Goal: Transaction & Acquisition: Book appointment/travel/reservation

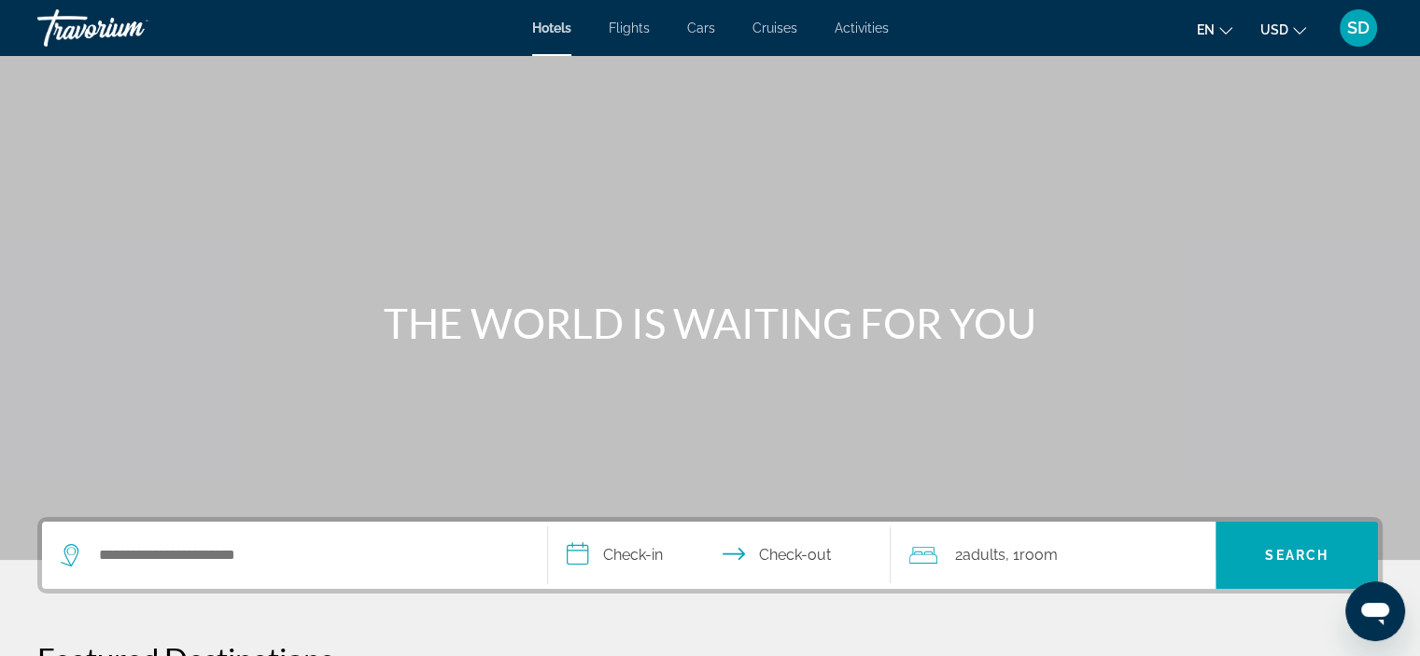
click at [1285, 30] on span "USD" at bounding box center [1274, 29] width 28 height 15
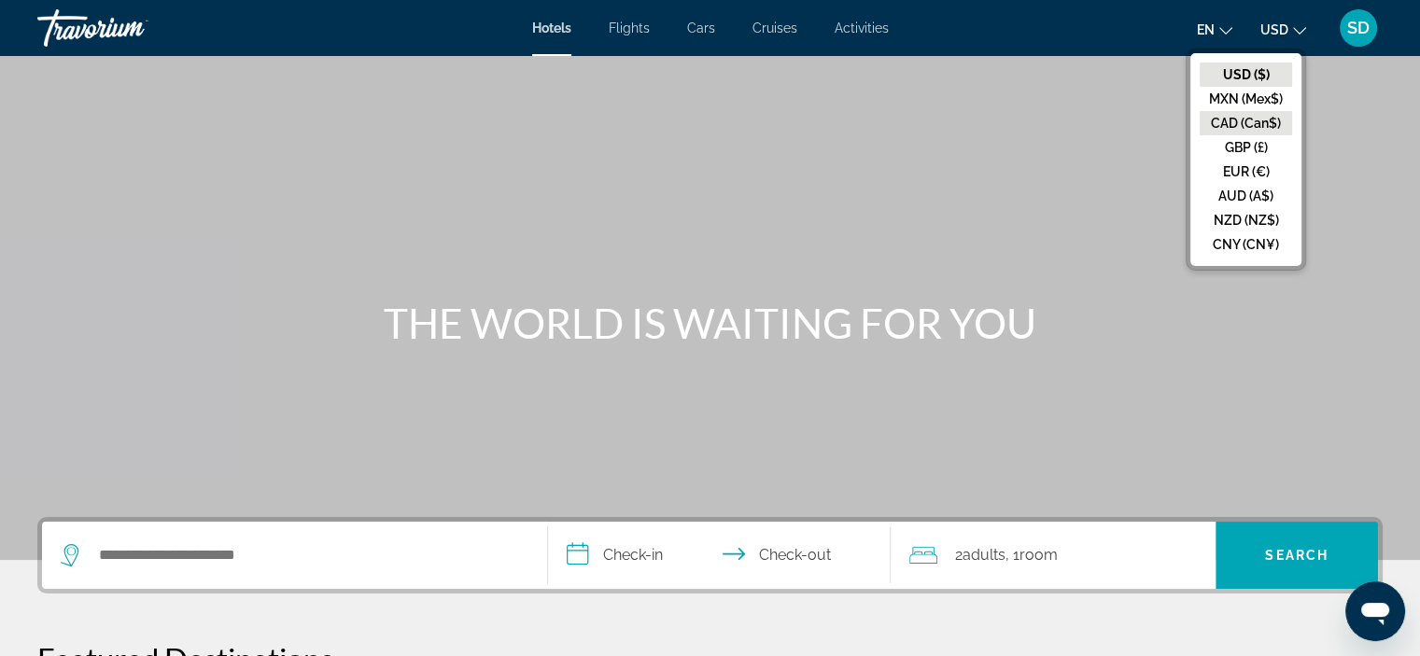
click at [1237, 125] on button "CAD (Can$)" at bounding box center [1245, 123] width 92 height 24
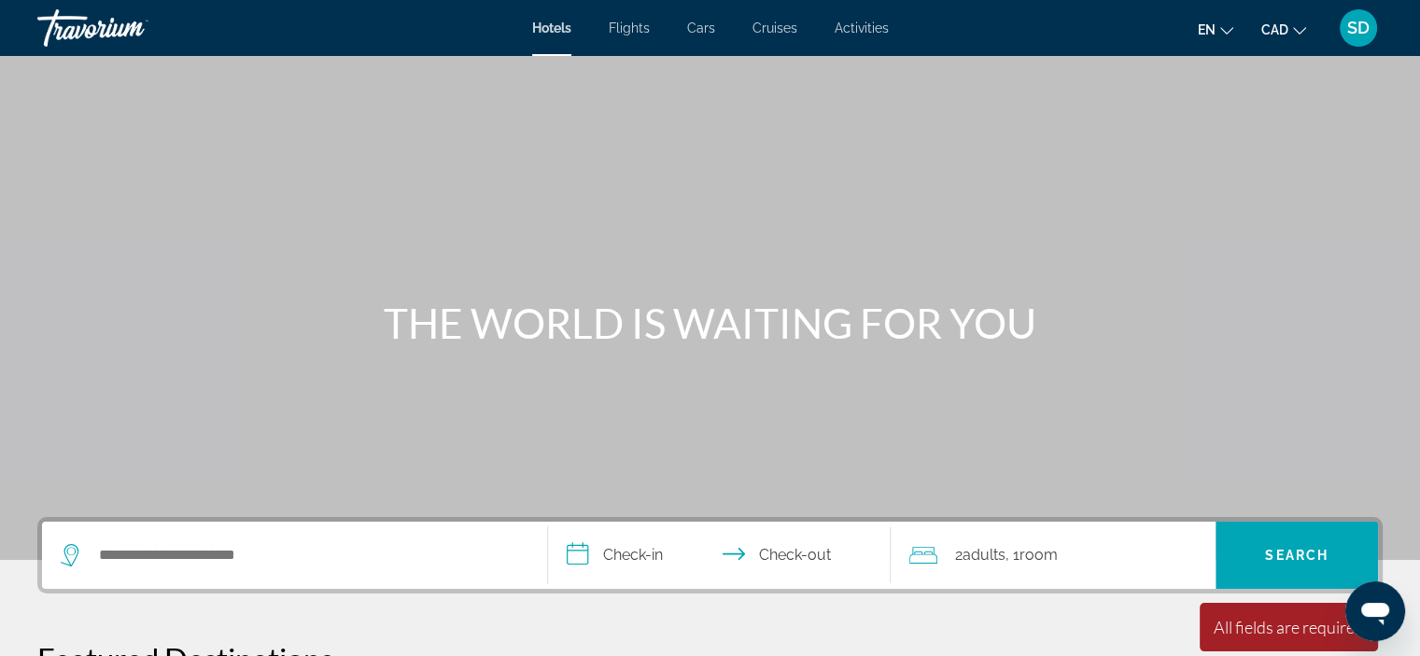
click at [1220, 33] on icon "Change language" at bounding box center [1226, 30] width 13 height 13
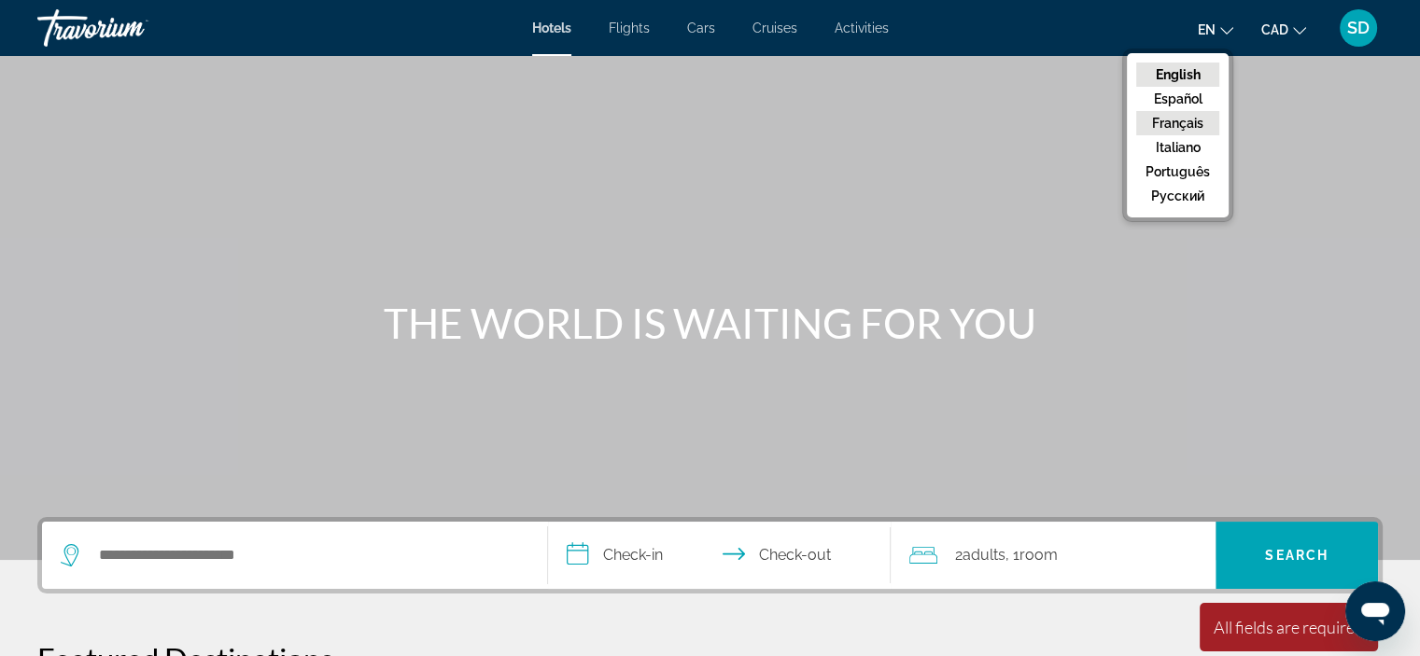
click at [1185, 115] on button "Français" at bounding box center [1177, 123] width 83 height 24
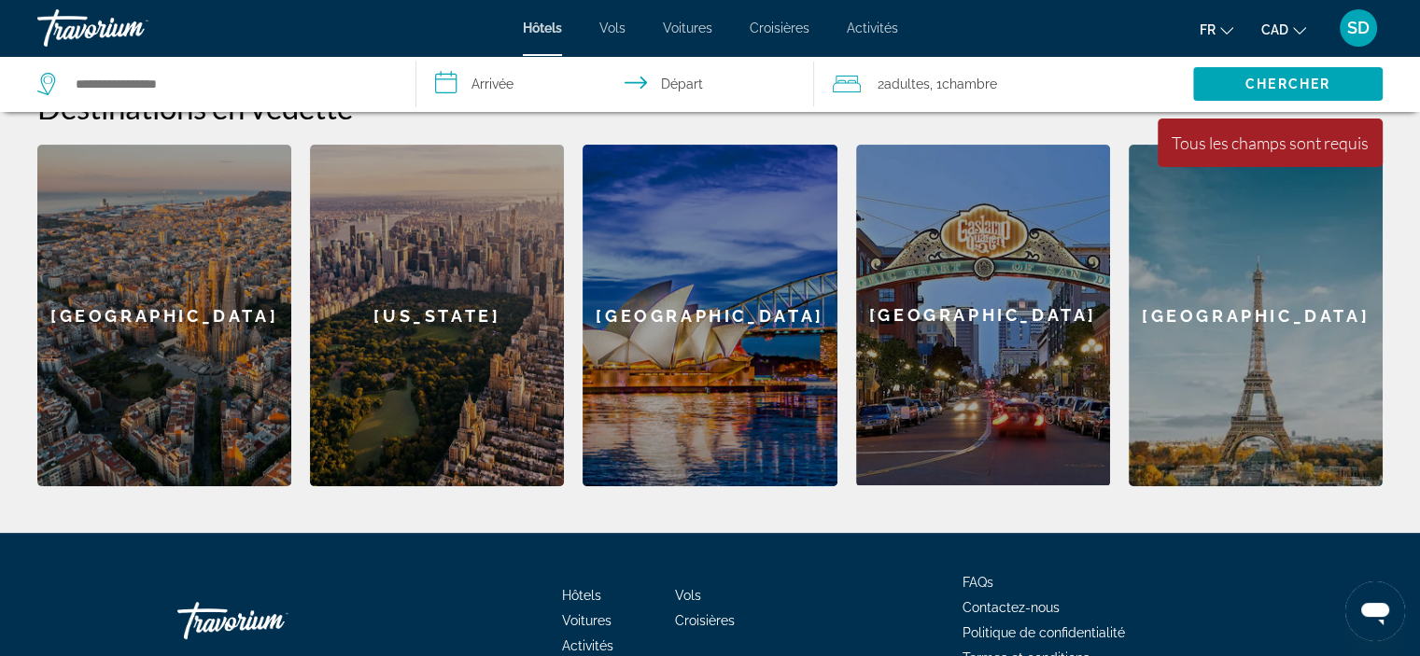
scroll to position [553, 0]
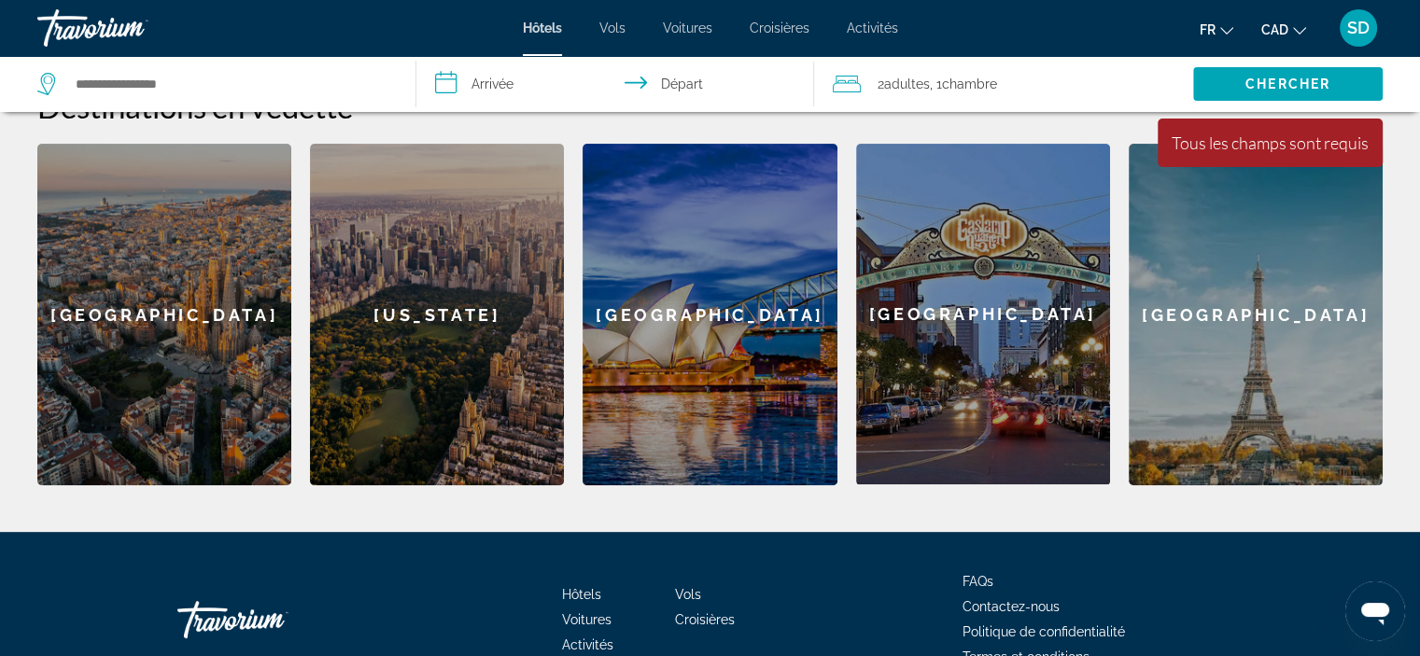
click at [175, 354] on div "[GEOGRAPHIC_DATA]" at bounding box center [164, 315] width 254 height 342
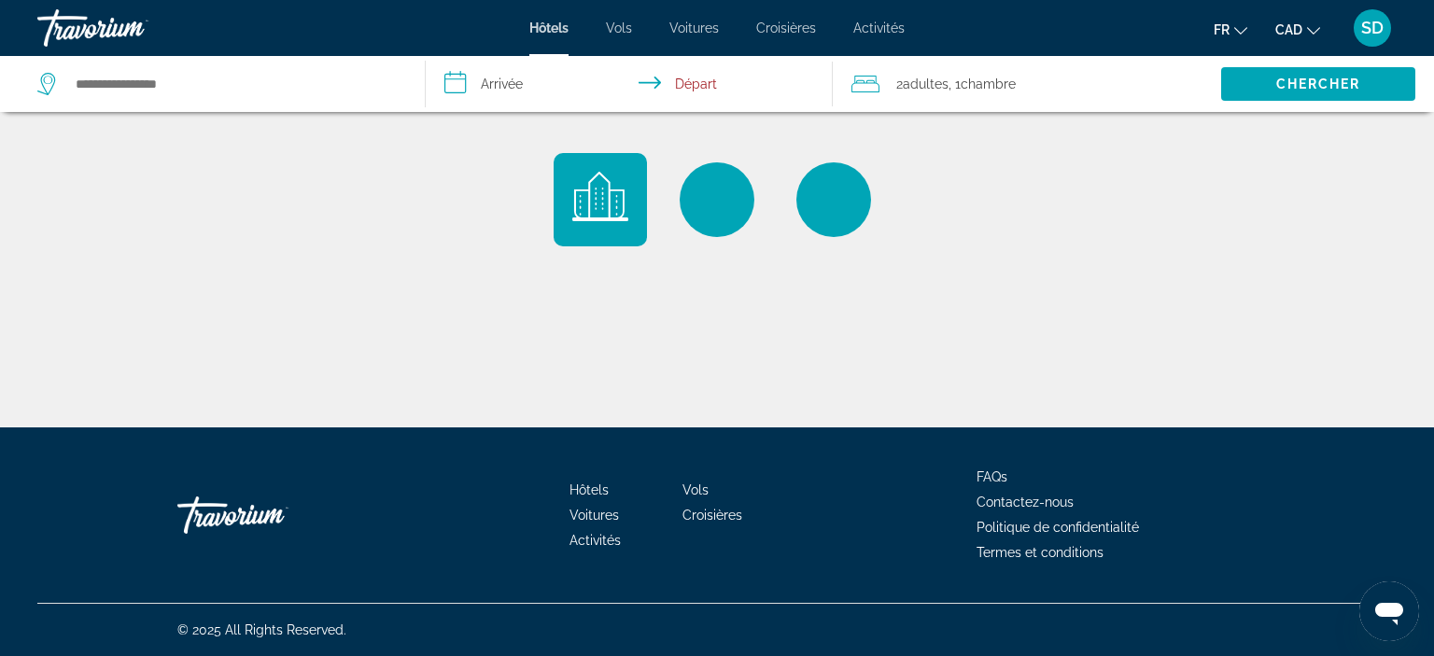
type input "**********"
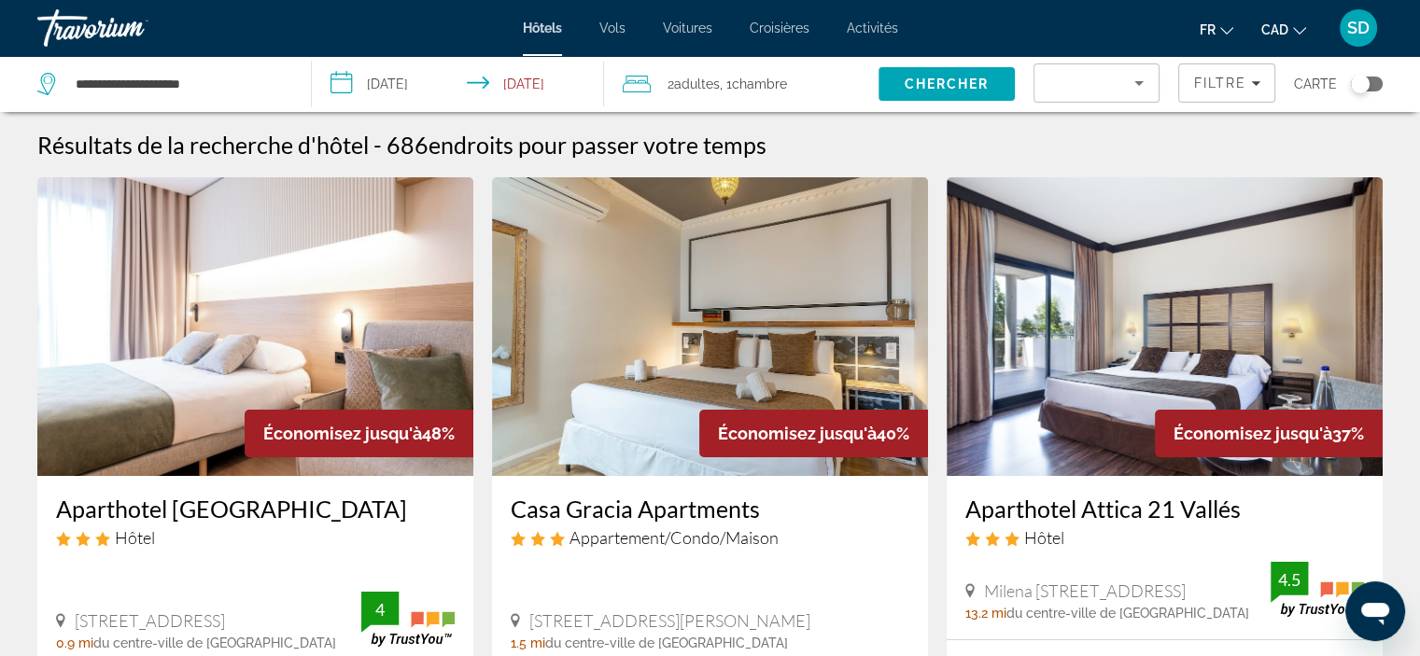
click at [401, 82] on input "**********" at bounding box center [462, 87] width 301 height 62
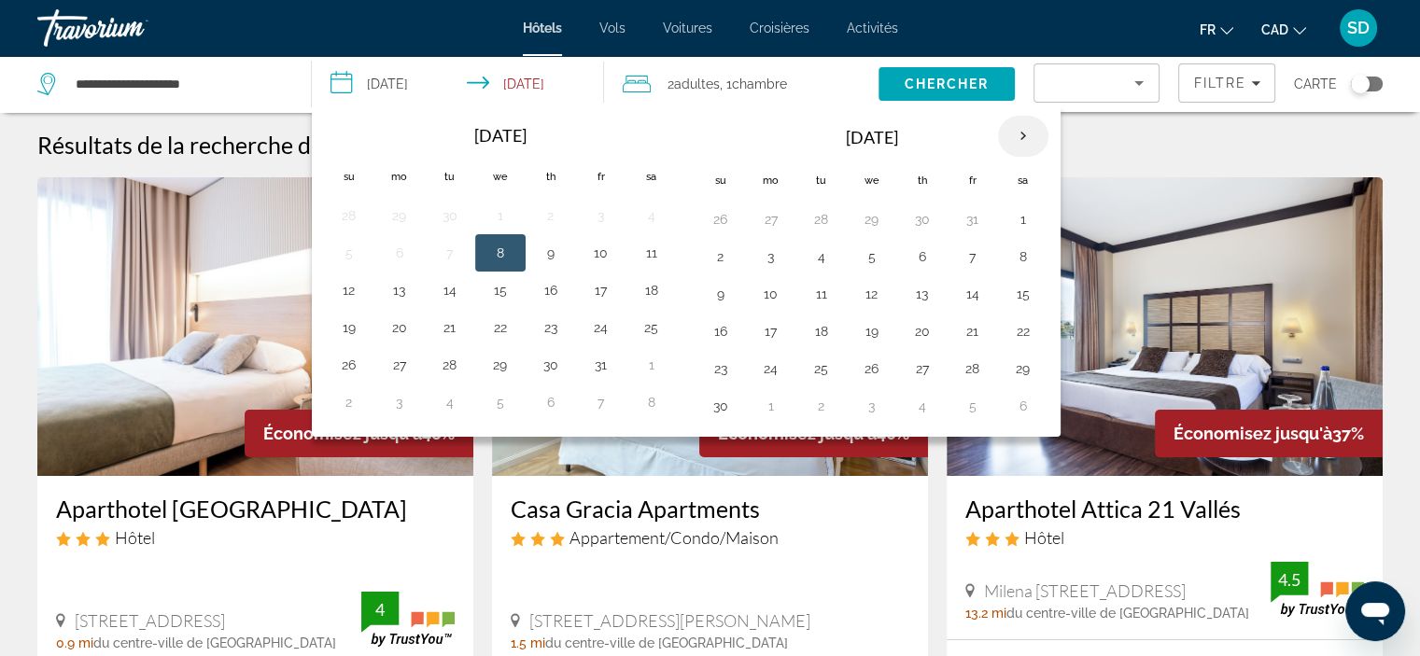
click at [1016, 141] on th "Next month" at bounding box center [1023, 136] width 50 height 41
click at [915, 367] on button "26" at bounding box center [922, 369] width 30 height 26
click at [765, 363] on button "23" at bounding box center [771, 369] width 30 height 26
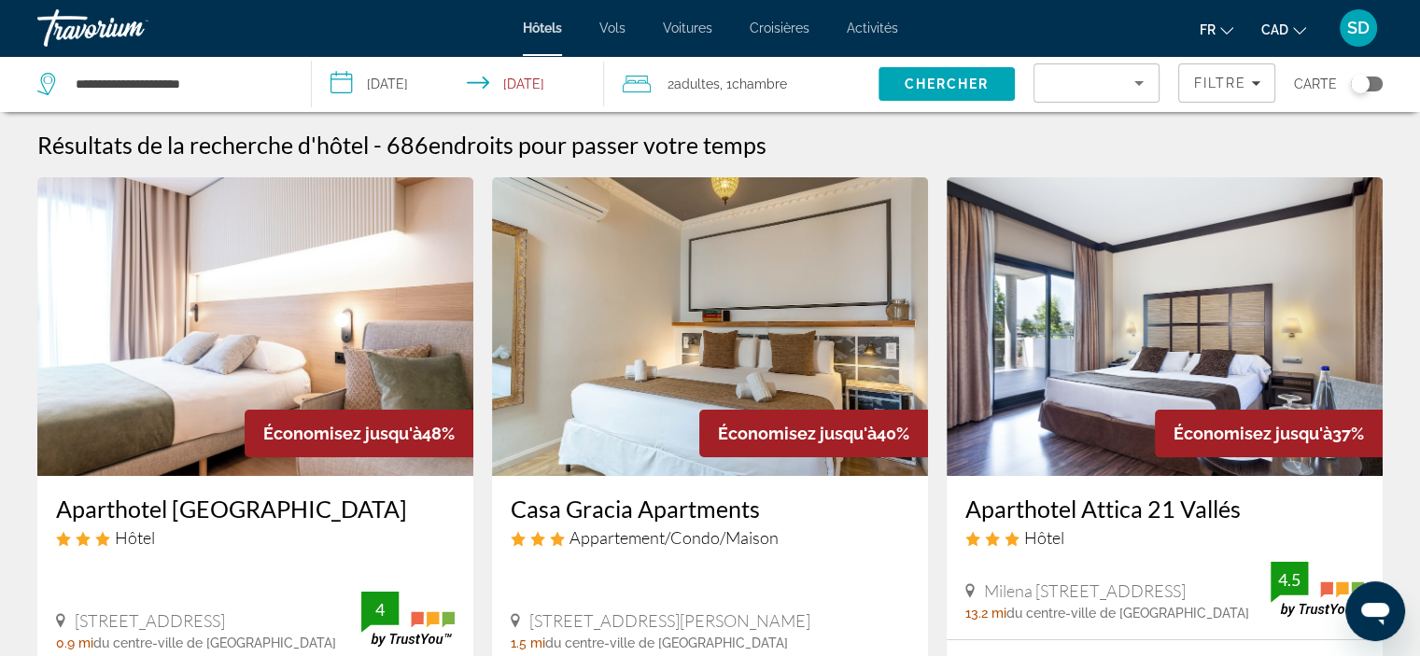
click at [502, 83] on input "**********" at bounding box center [462, 87] width 301 height 62
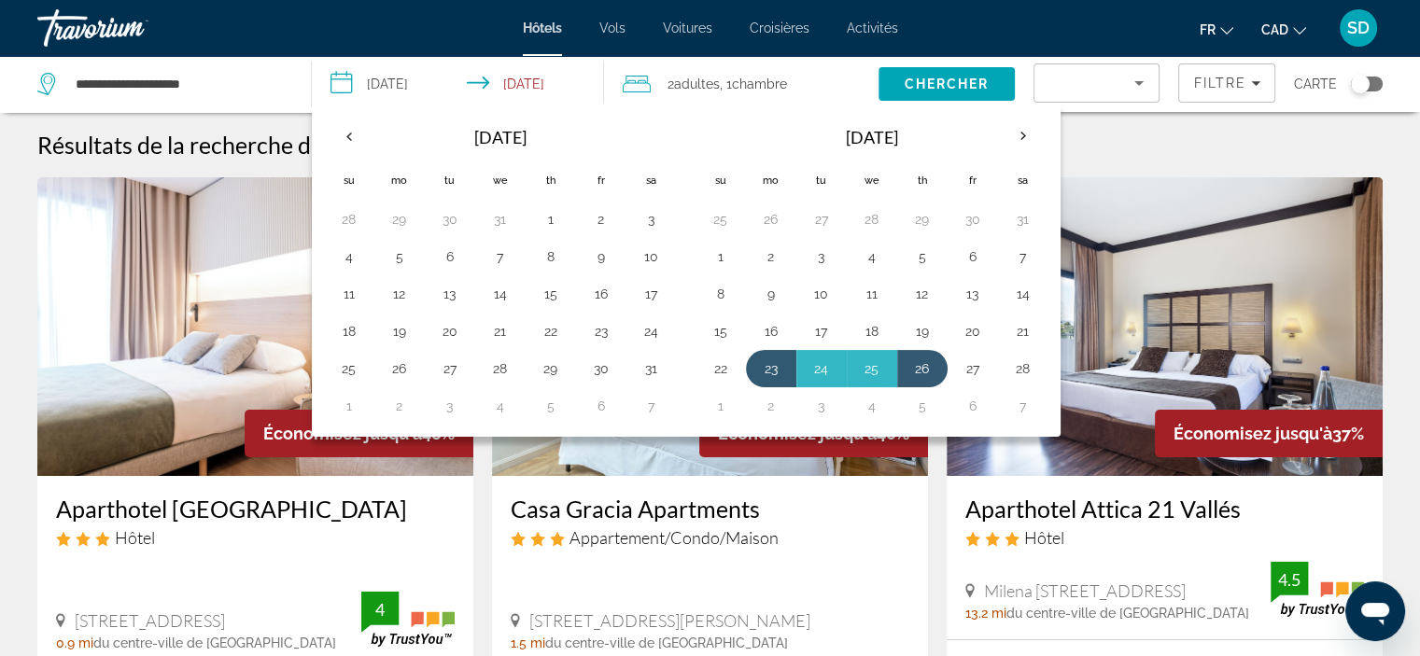
click at [396, 70] on input "**********" at bounding box center [462, 87] width 301 height 62
click at [519, 80] on input "**********" at bounding box center [462, 87] width 301 height 62
click at [760, 402] on button "2" at bounding box center [771, 406] width 30 height 26
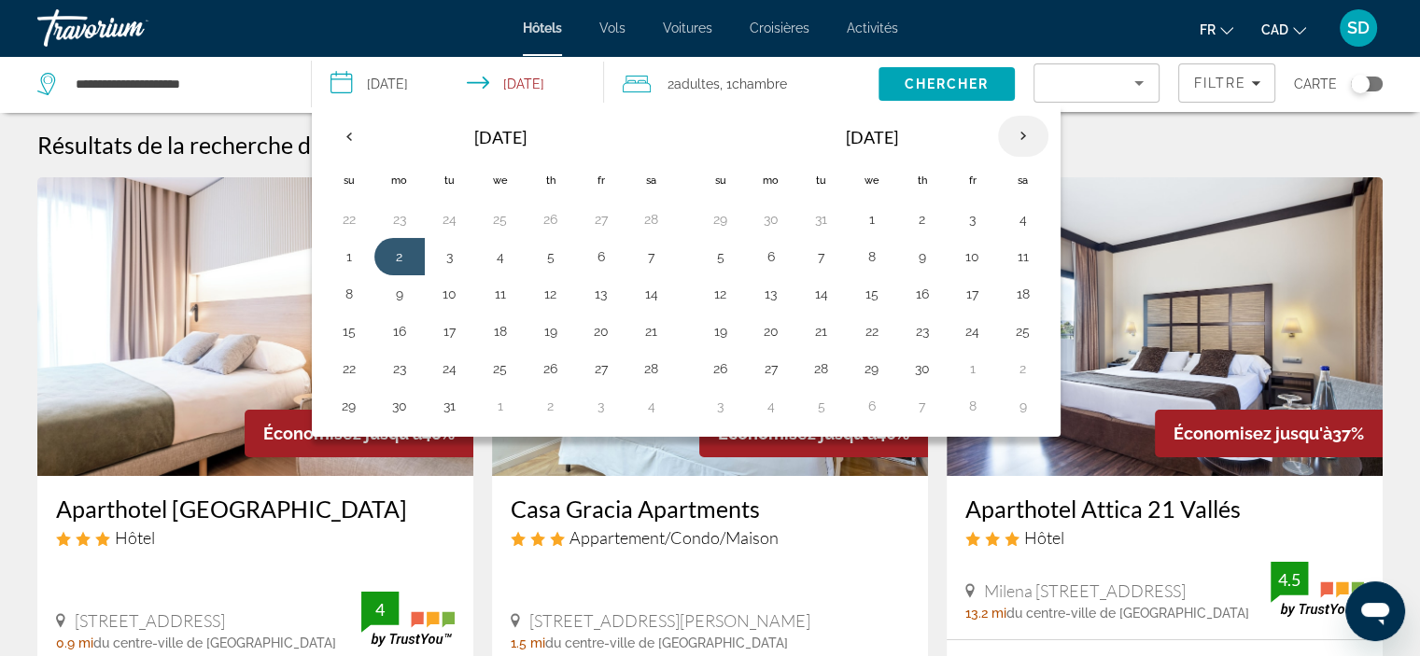
click at [1021, 133] on th "Next month" at bounding box center [1023, 136] width 50 height 41
click at [349, 133] on th "Previous month" at bounding box center [349, 136] width 50 height 41
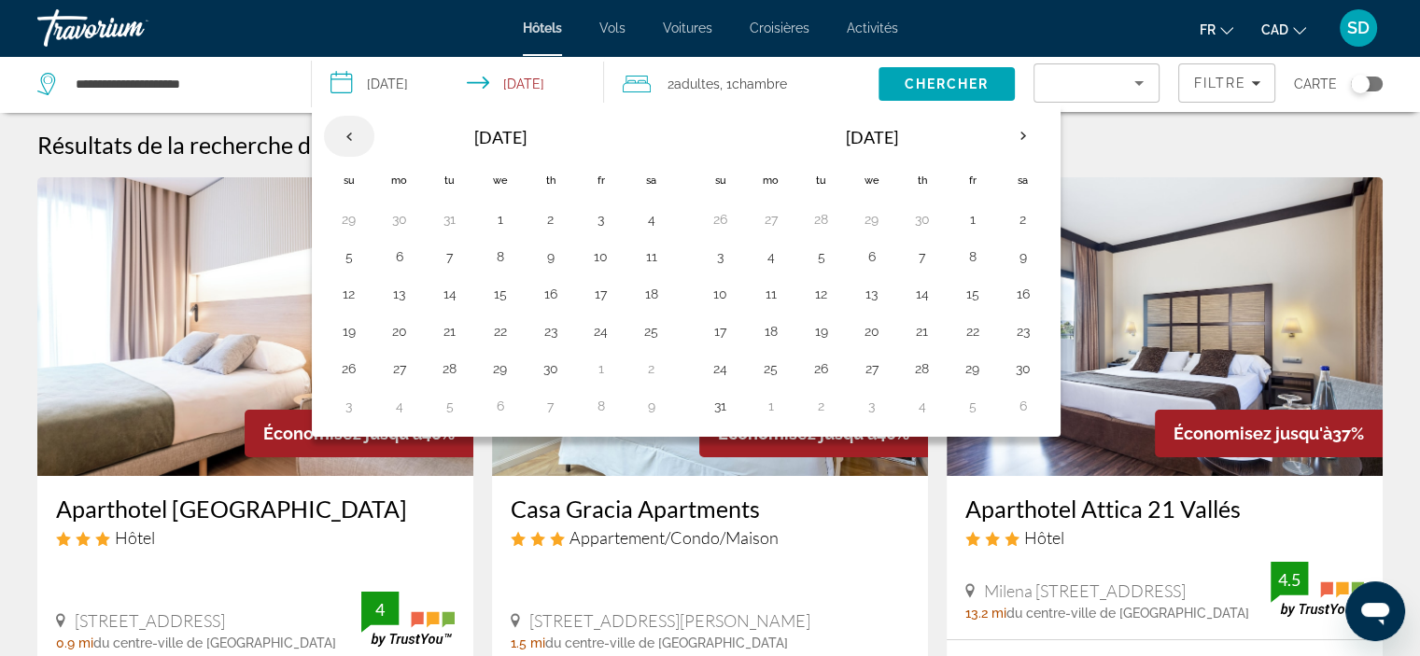
click at [349, 133] on th "Previous month" at bounding box center [349, 136] width 50 height 41
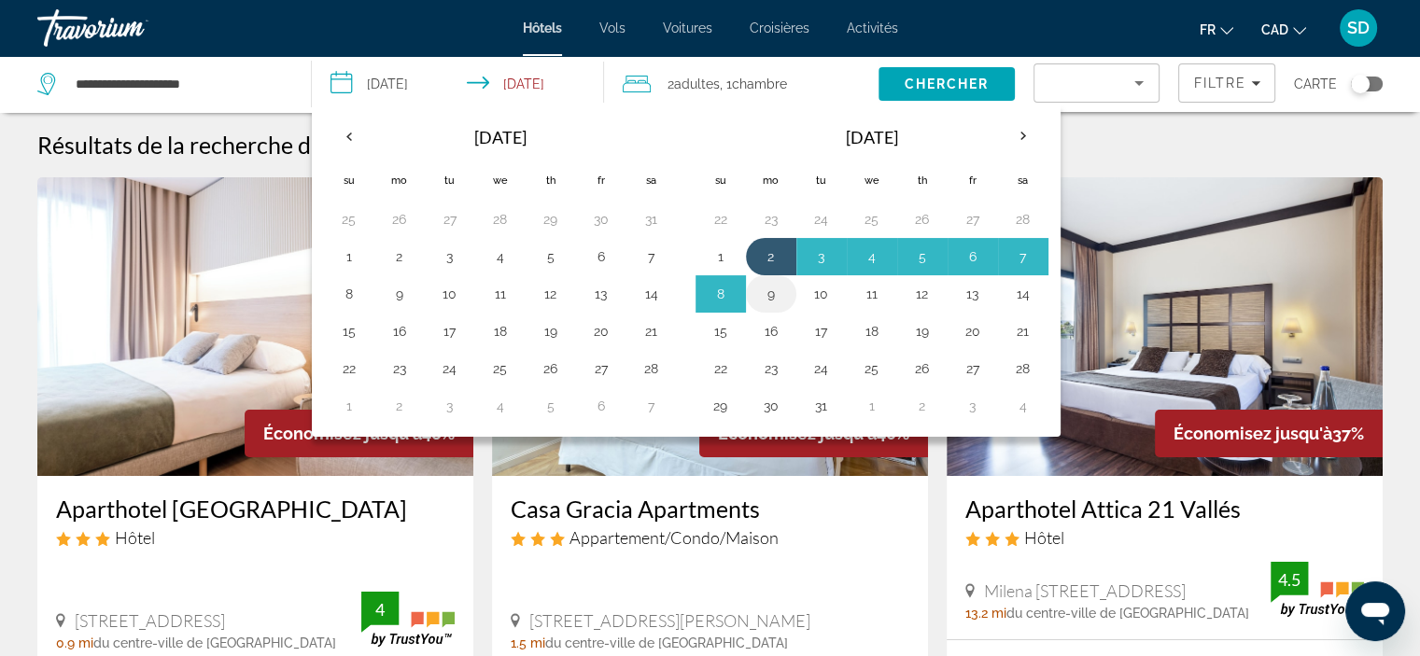
click at [765, 295] on button "9" at bounding box center [771, 294] width 30 height 26
type input "**********"
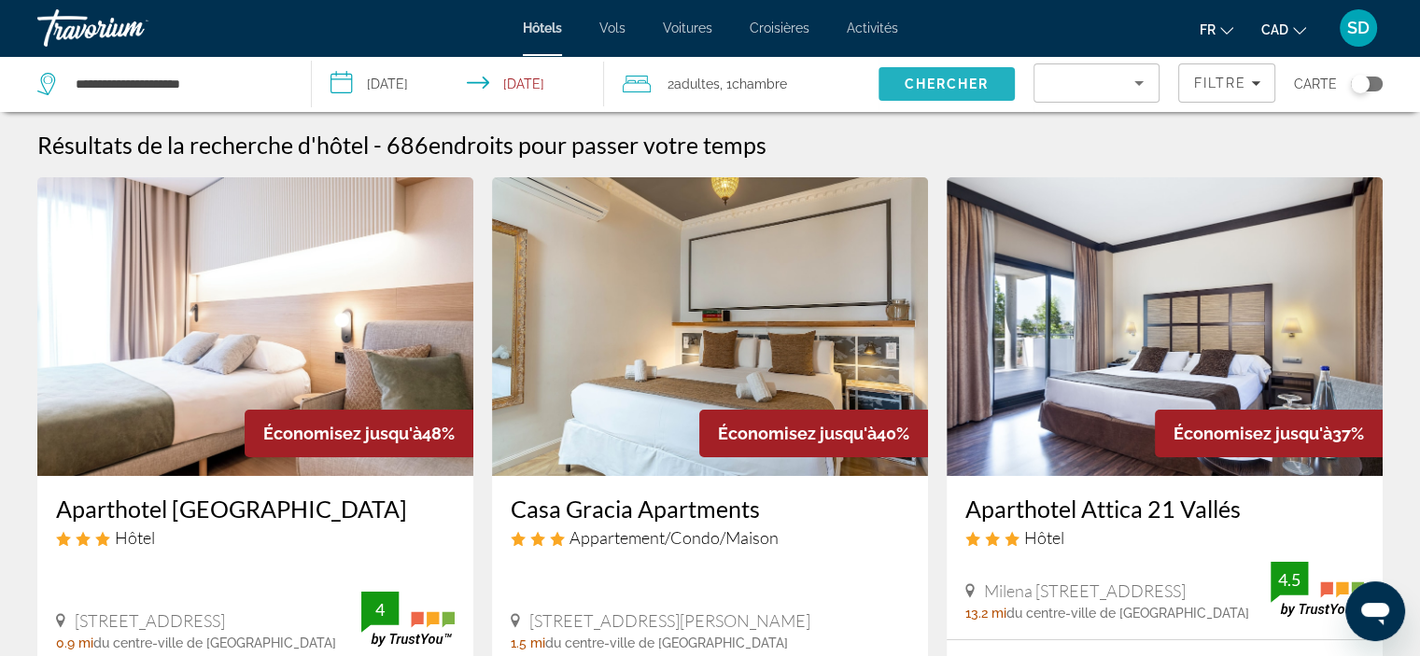
click at [947, 77] on span "Chercher" at bounding box center [947, 84] width 85 height 15
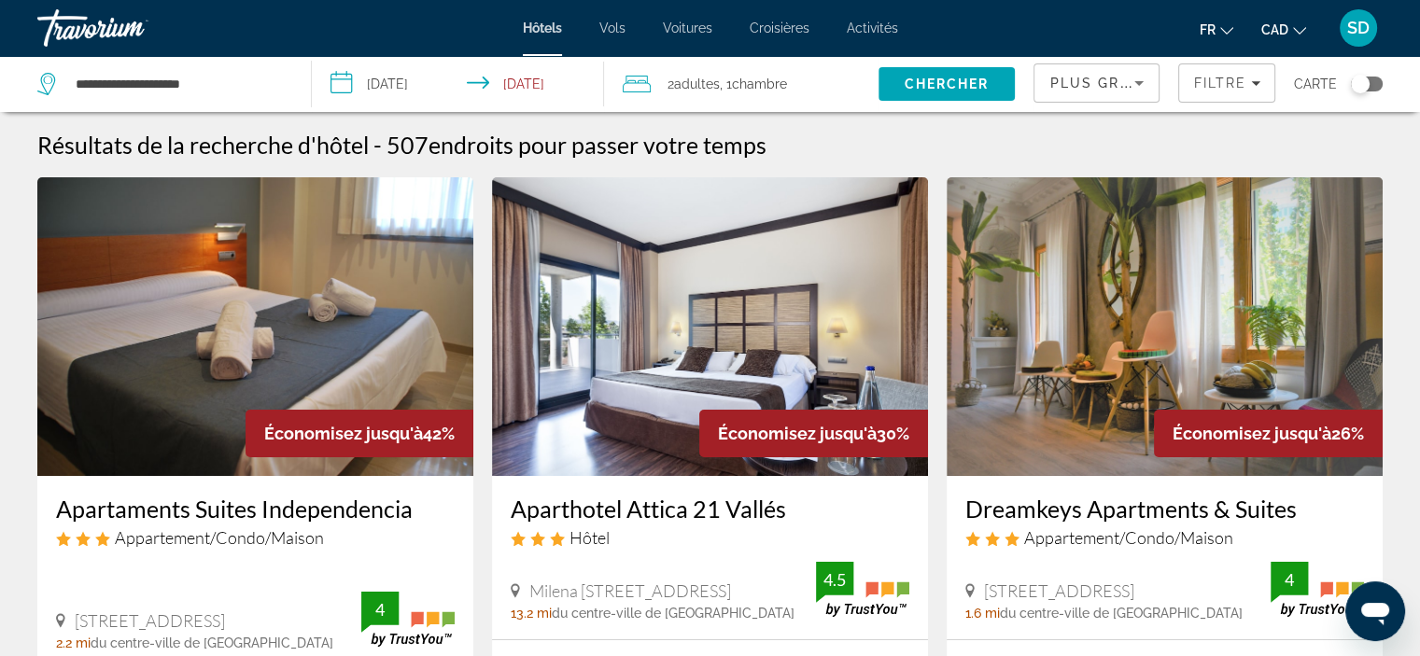
click at [1135, 82] on icon "Sort by" at bounding box center [1139, 83] width 22 height 22
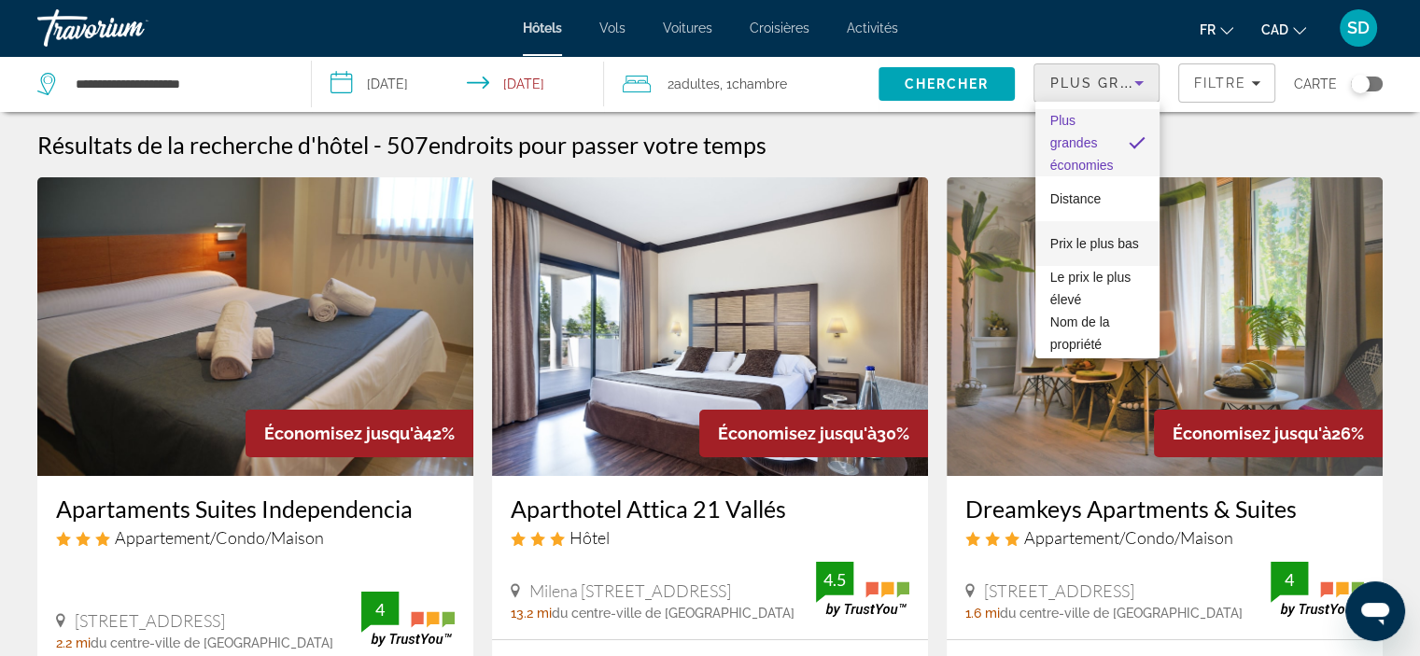
click at [1068, 245] on span "Prix le plus bas" at bounding box center [1094, 243] width 89 height 22
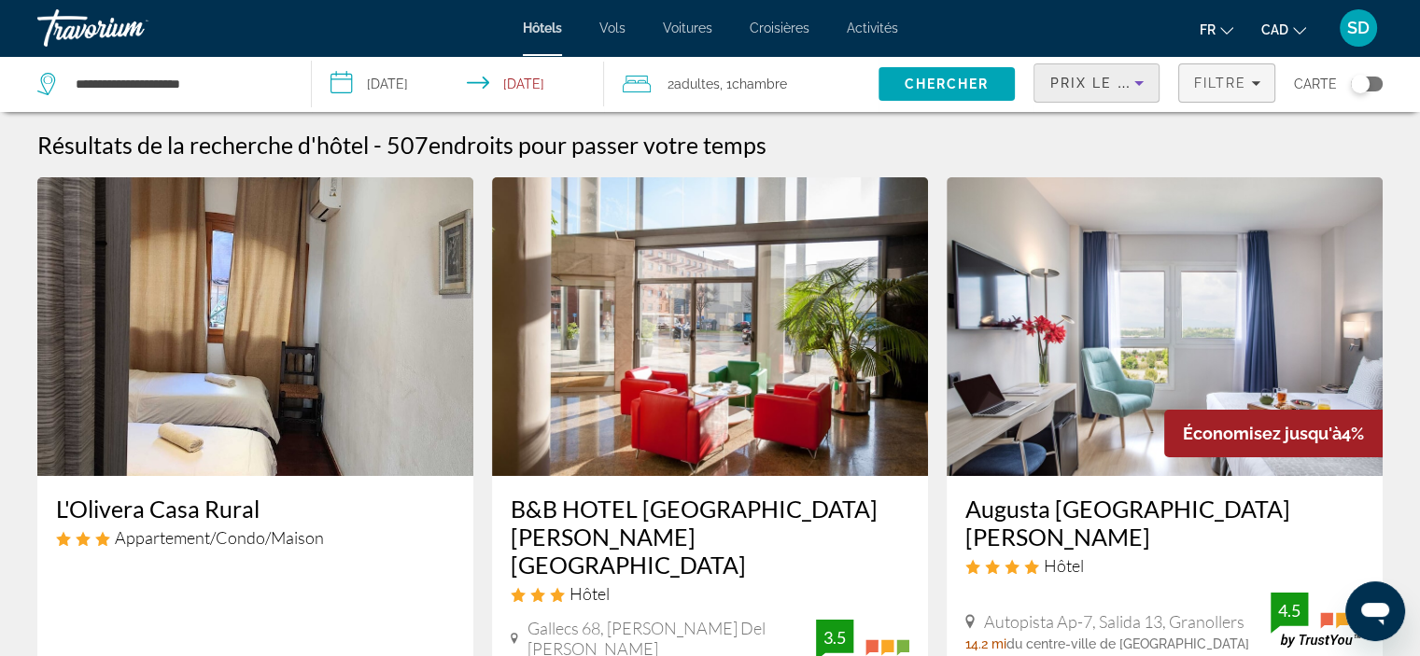
click at [1259, 76] on div "Filtre" at bounding box center [1226, 83] width 67 height 15
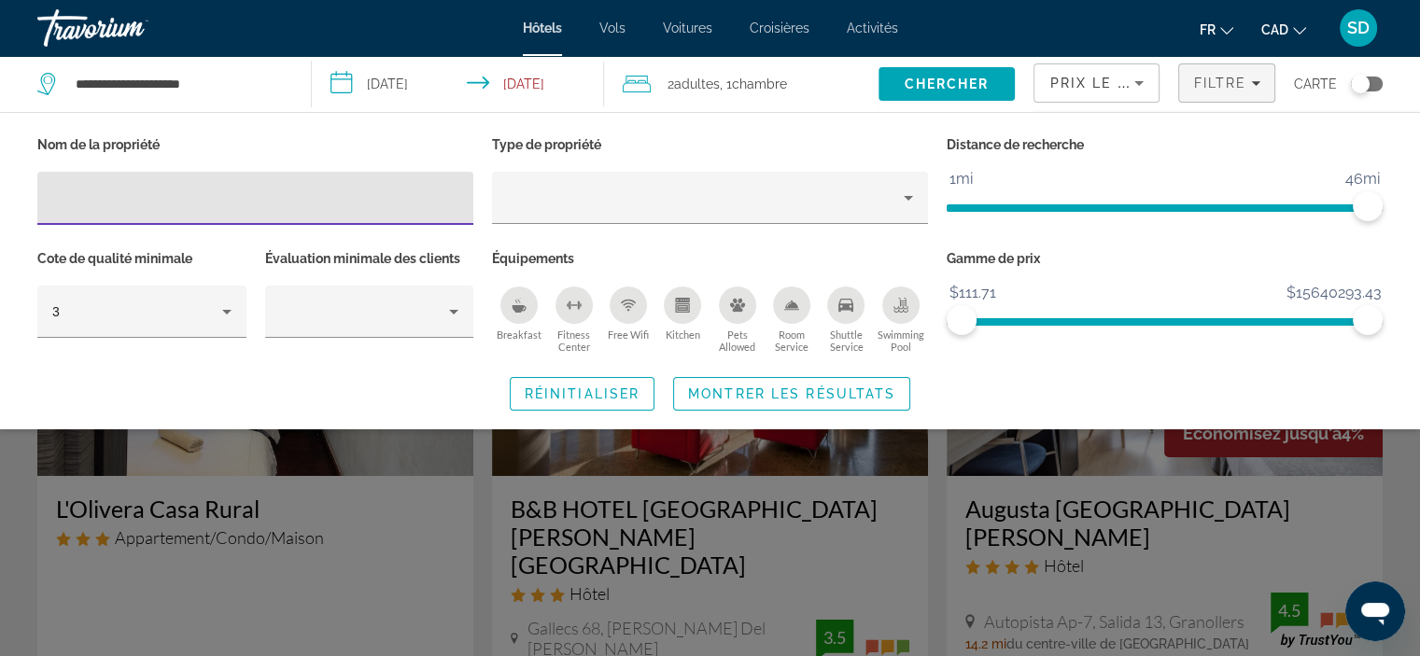
click at [1099, 25] on div "fr English Español Français Italiano Português русский CAD USD ($) MXN (Mex$) C…" at bounding box center [1150, 27] width 467 height 39
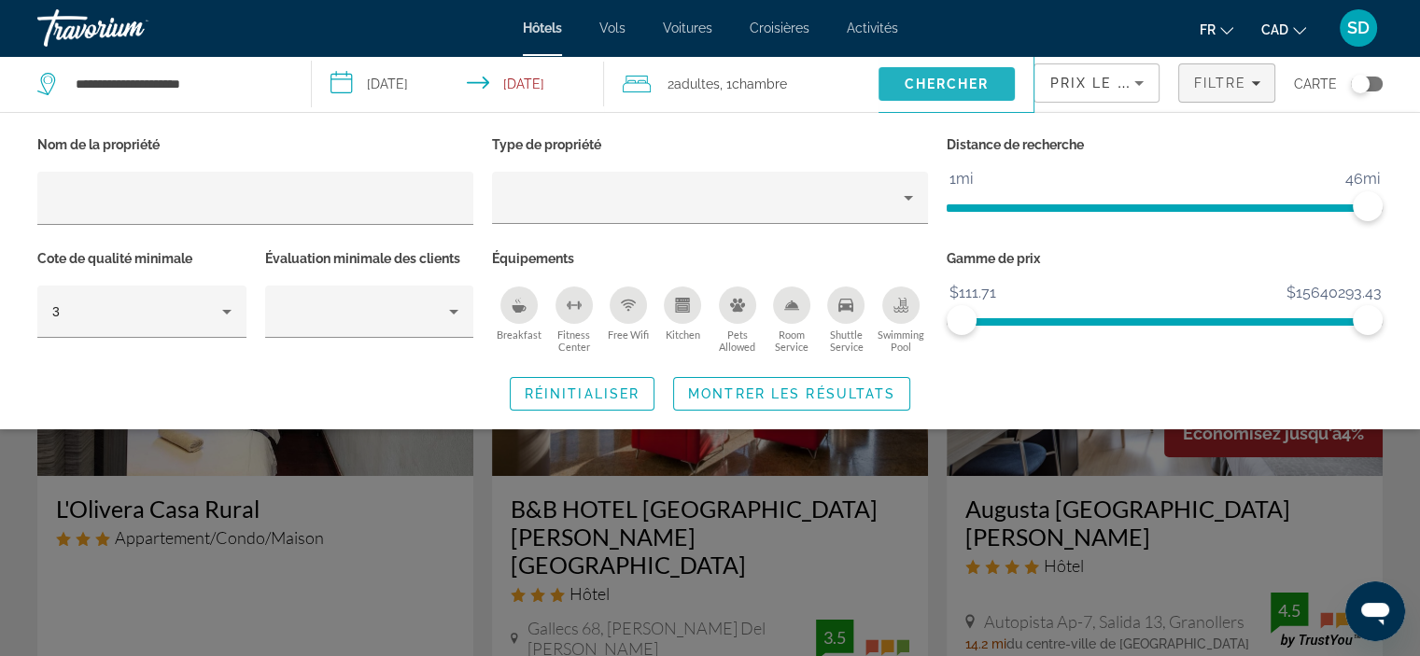
click at [947, 91] on span "Search" at bounding box center [946, 84] width 137 height 45
click at [462, 17] on div "Hôtels Vols Voitures Croisières Activités Hôtels Vols Voitures Croisières Activ…" at bounding box center [710, 28] width 1420 height 49
click at [541, 24] on span "Hôtels" at bounding box center [542, 28] width 39 height 15
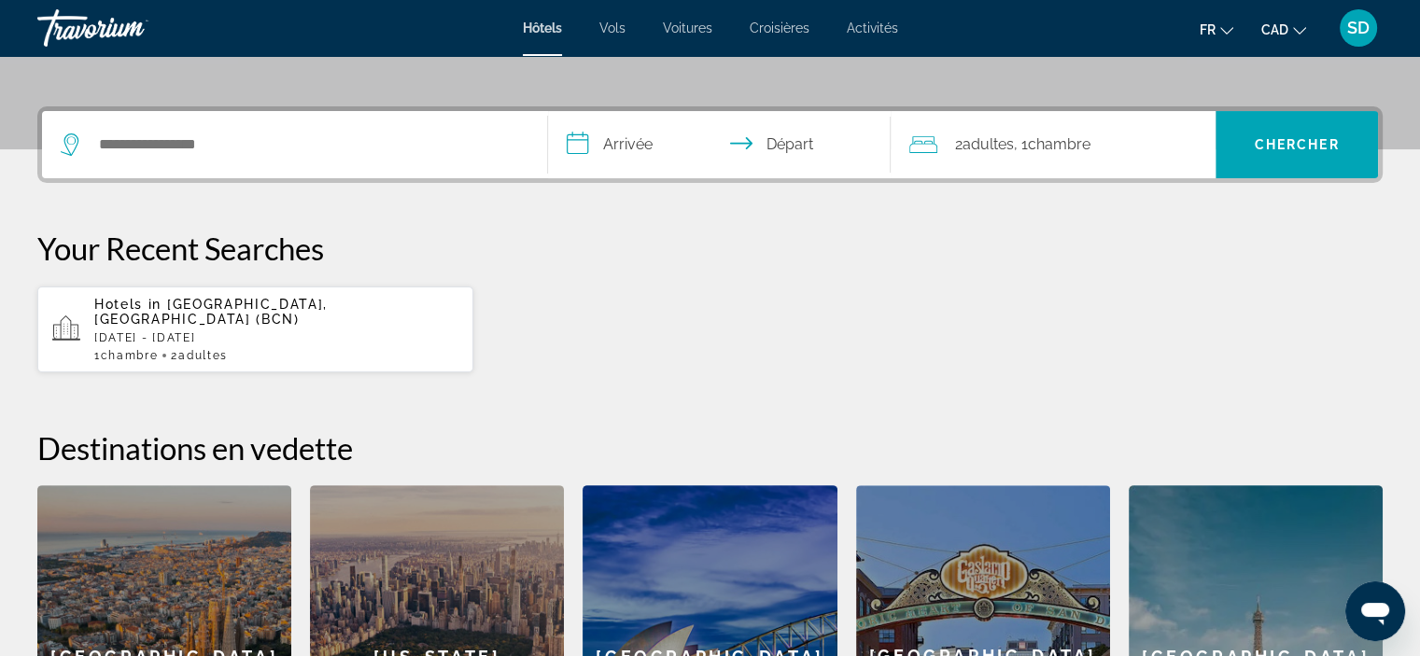
scroll to position [414, 0]
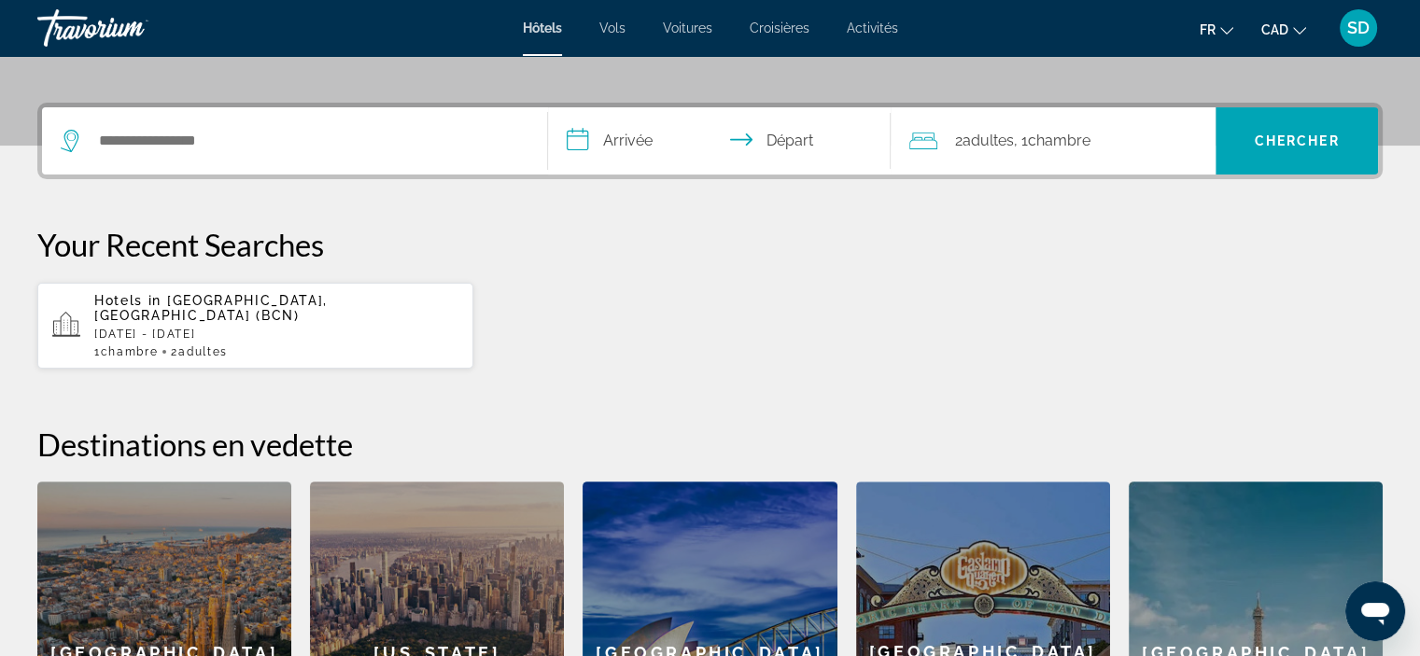
click at [372, 328] on p "[DATE] - [DATE]" at bounding box center [276, 334] width 364 height 13
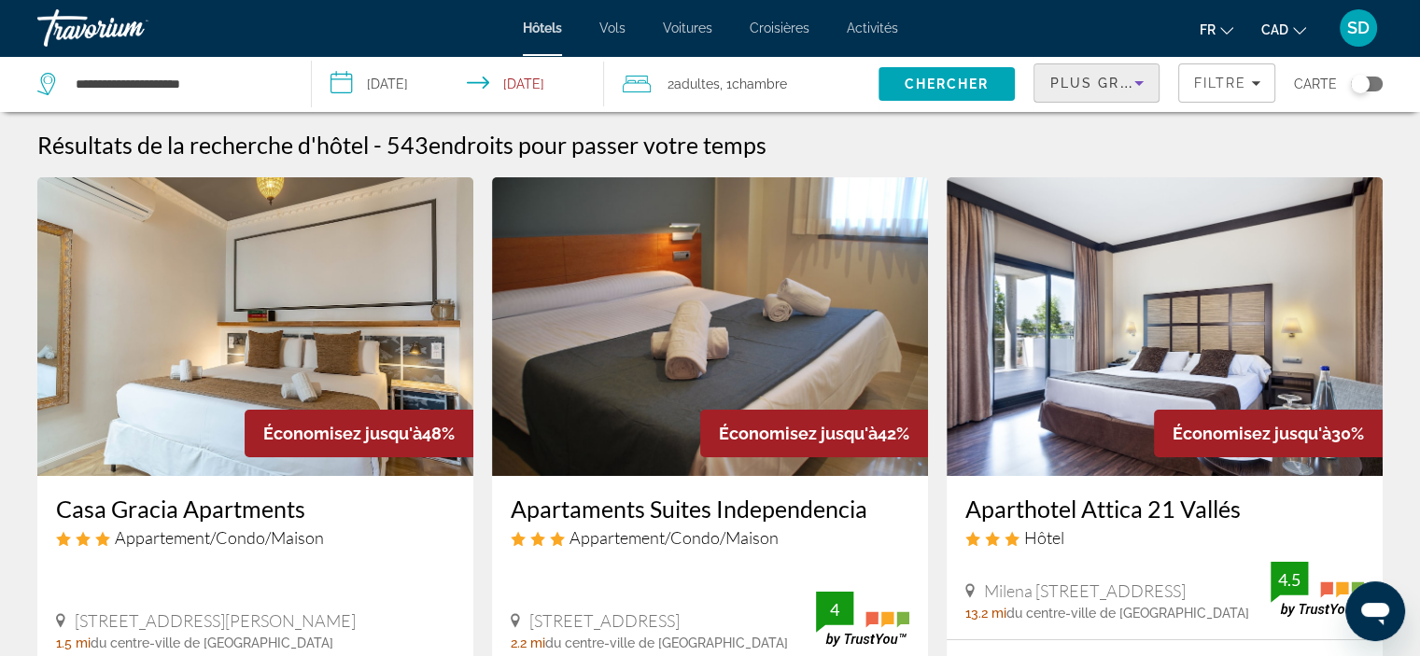
click at [1137, 78] on icon "Sort by" at bounding box center [1139, 83] width 22 height 22
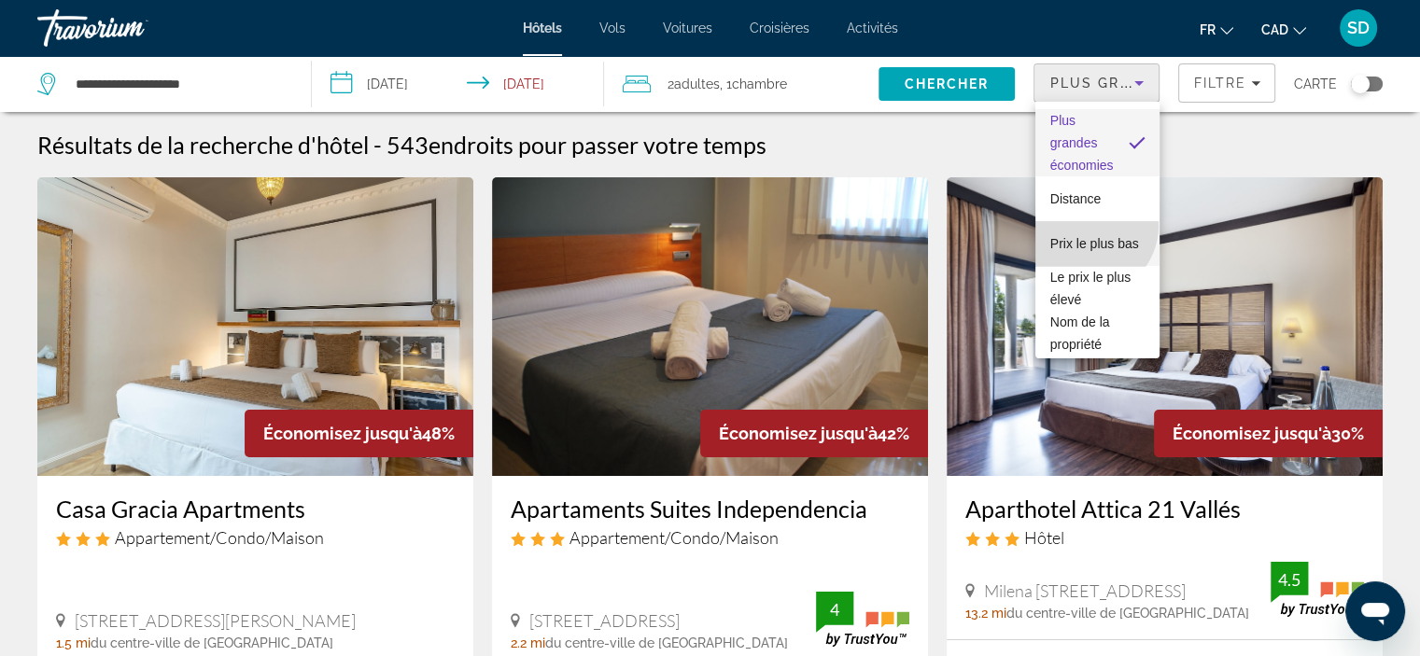
click at [1088, 236] on span "Prix le plus bas" at bounding box center [1094, 243] width 89 height 15
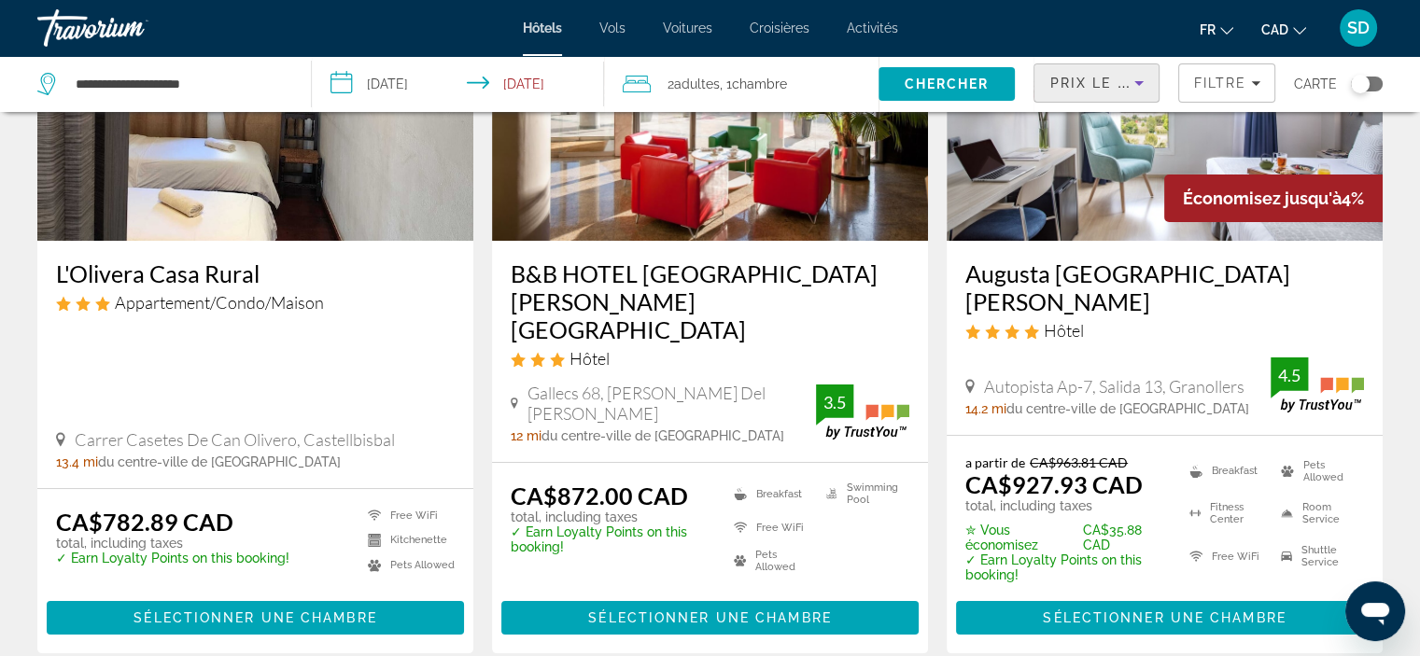
scroll to position [236, 0]
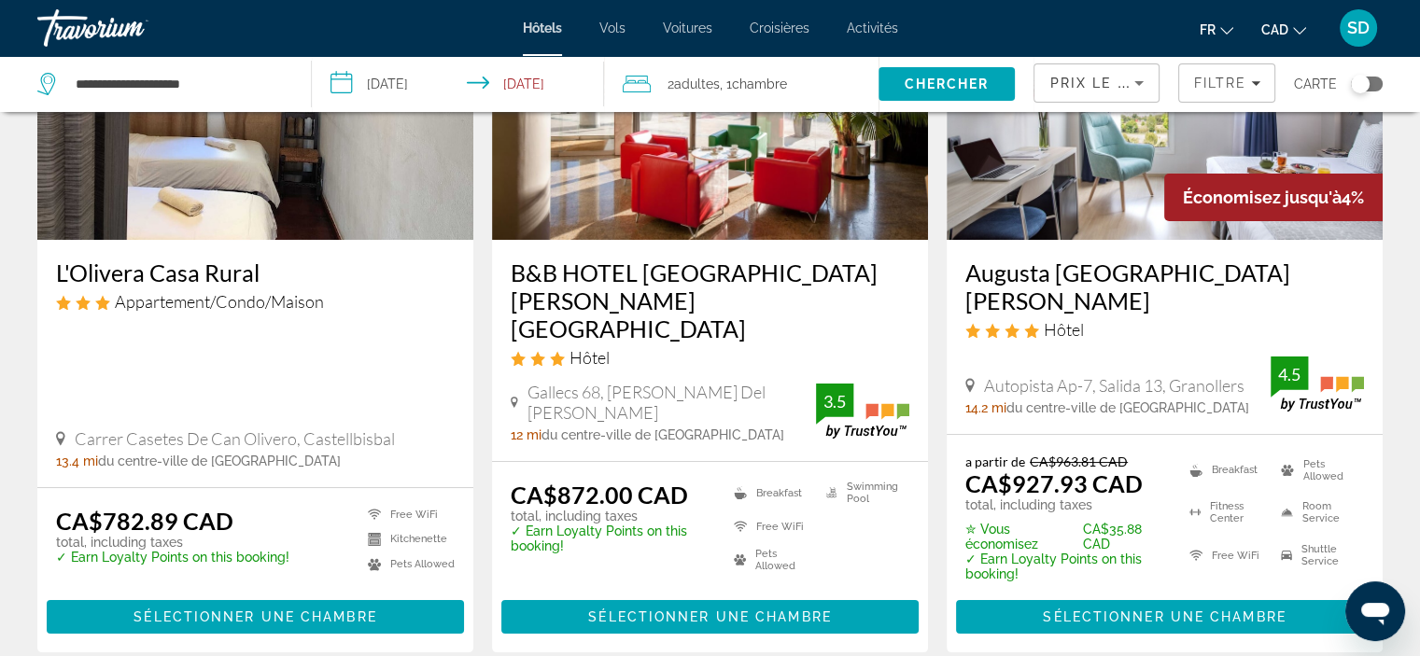
click at [659, 313] on h3 "B&B HOTEL [GEOGRAPHIC_DATA] [PERSON_NAME] [GEOGRAPHIC_DATA]" at bounding box center [710, 301] width 399 height 84
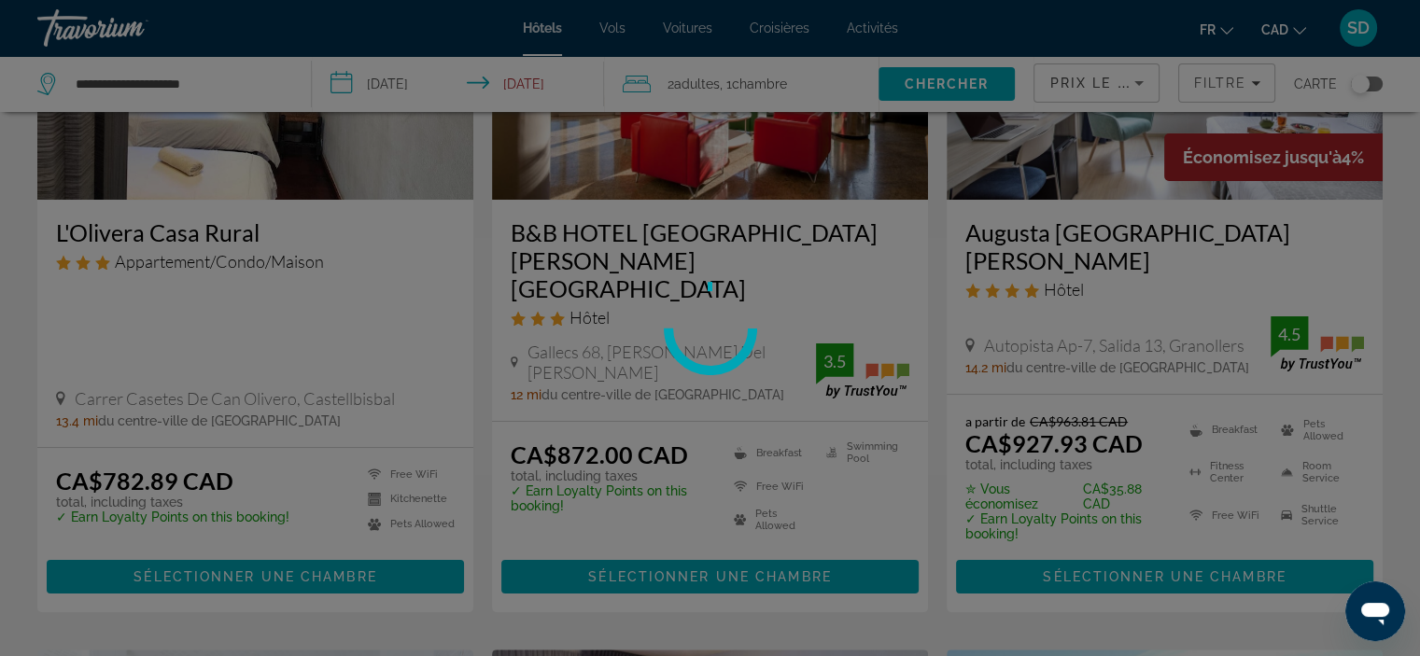
scroll to position [278, 0]
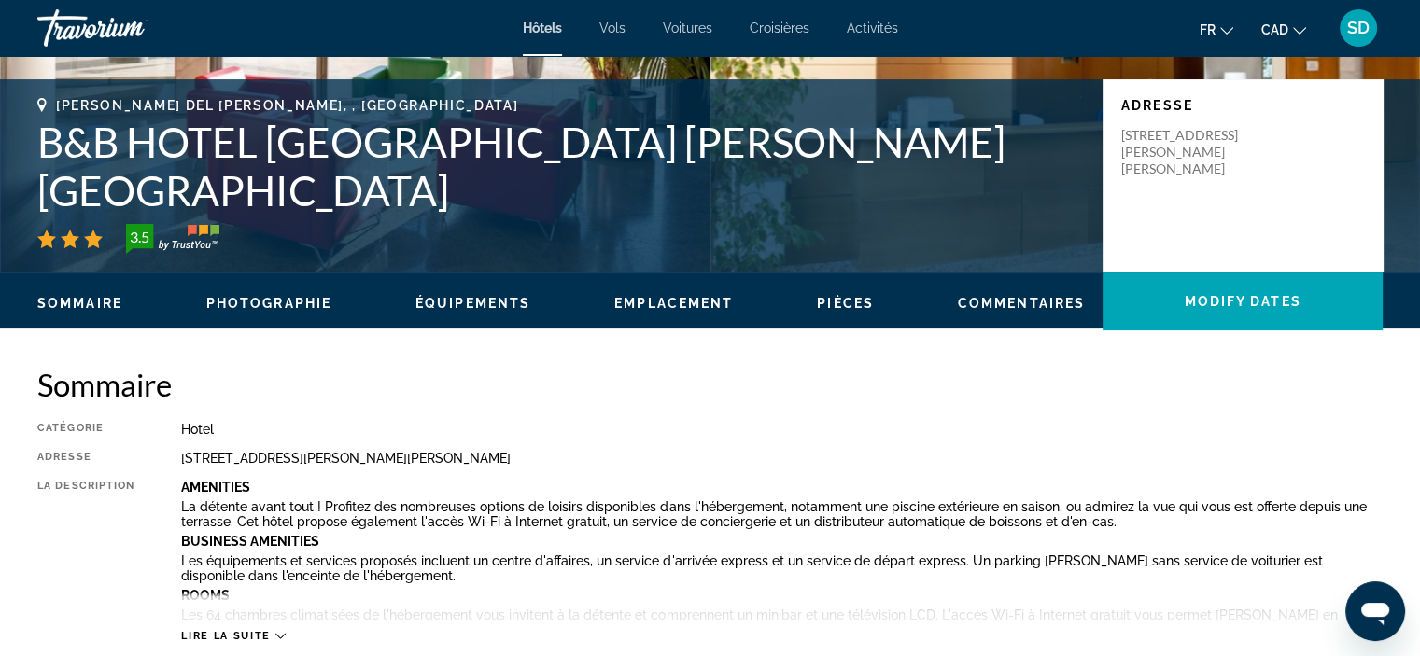
scroll to position [301, 0]
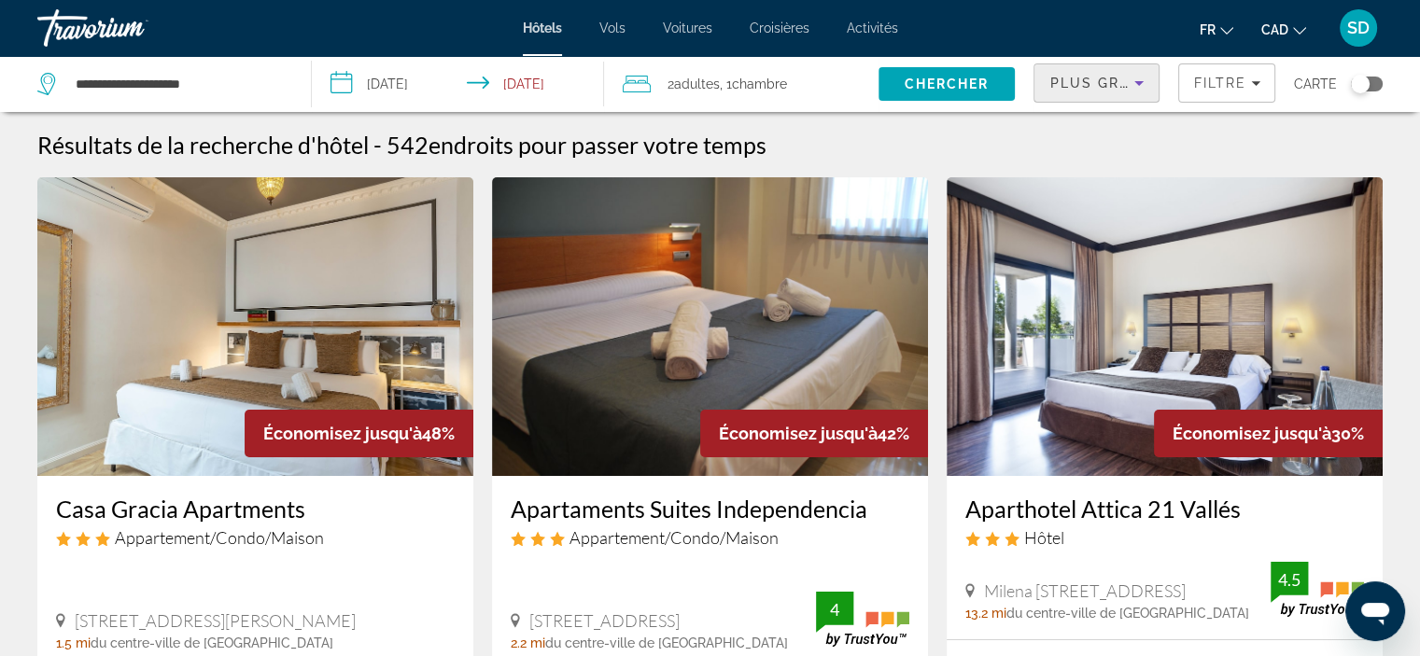
click at [1066, 80] on span "Plus grandes économies" at bounding box center [1160, 83] width 223 height 15
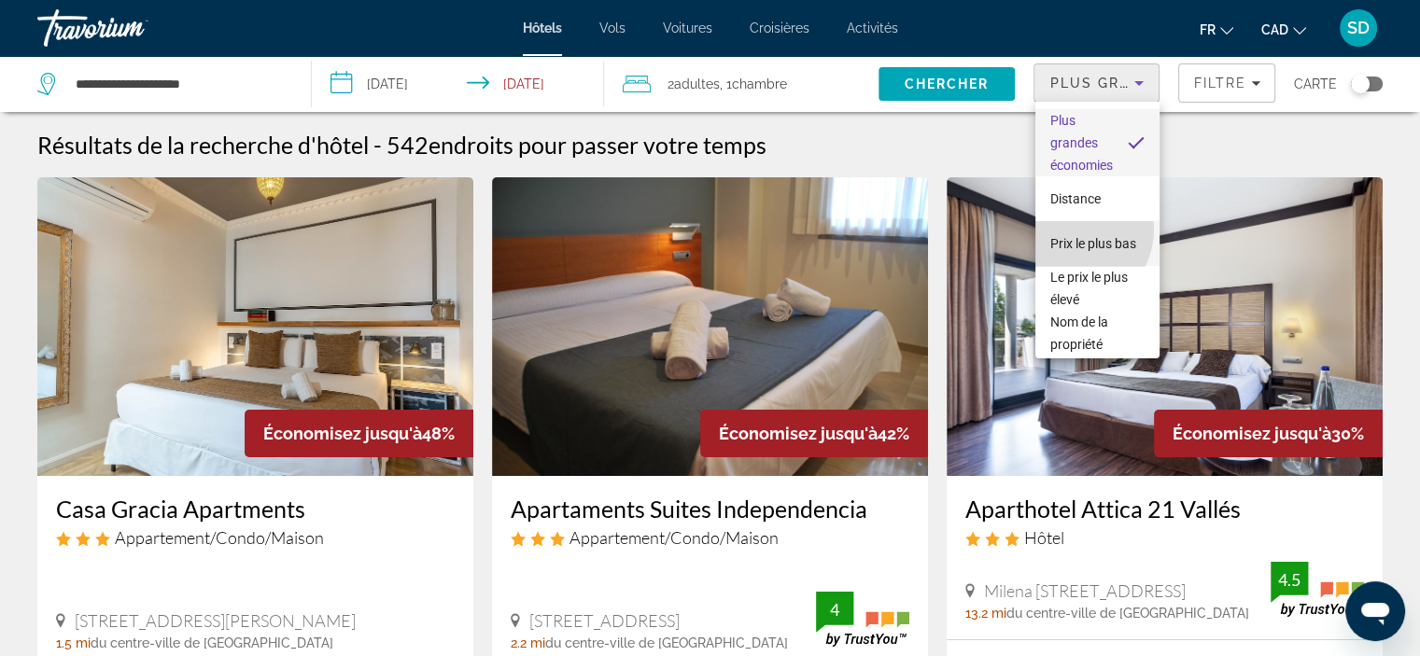
click at [1071, 236] on span "Prix le plus bas" at bounding box center [1093, 243] width 86 height 15
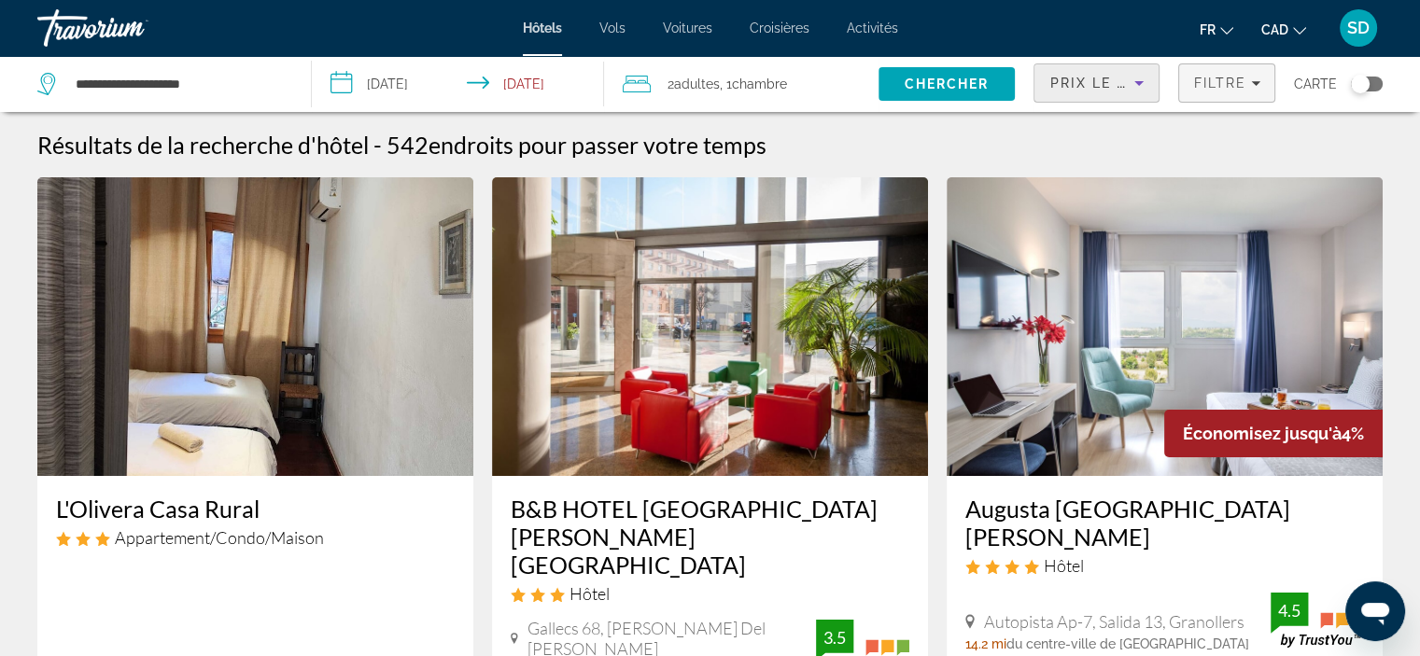
click at [1207, 87] on span "Filtre" at bounding box center [1219, 83] width 53 height 15
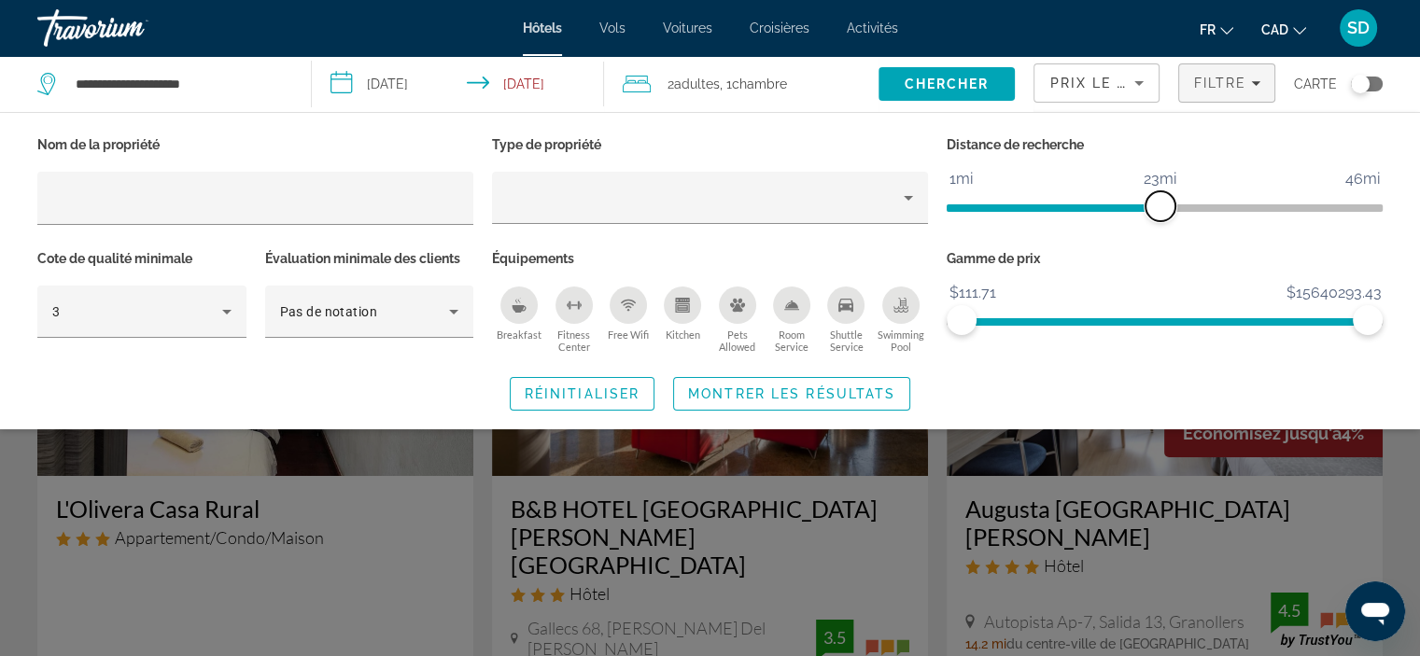
drag, startPoint x: 1226, startPoint y: 202, endPoint x: 1160, endPoint y: 194, distance: 65.8
click at [1160, 194] on span "ngx-slider" at bounding box center [1160, 206] width 30 height 30
click at [759, 394] on span "Montrer les résultats" at bounding box center [791, 393] width 207 height 15
